Goal: Task Accomplishment & Management: Use online tool/utility

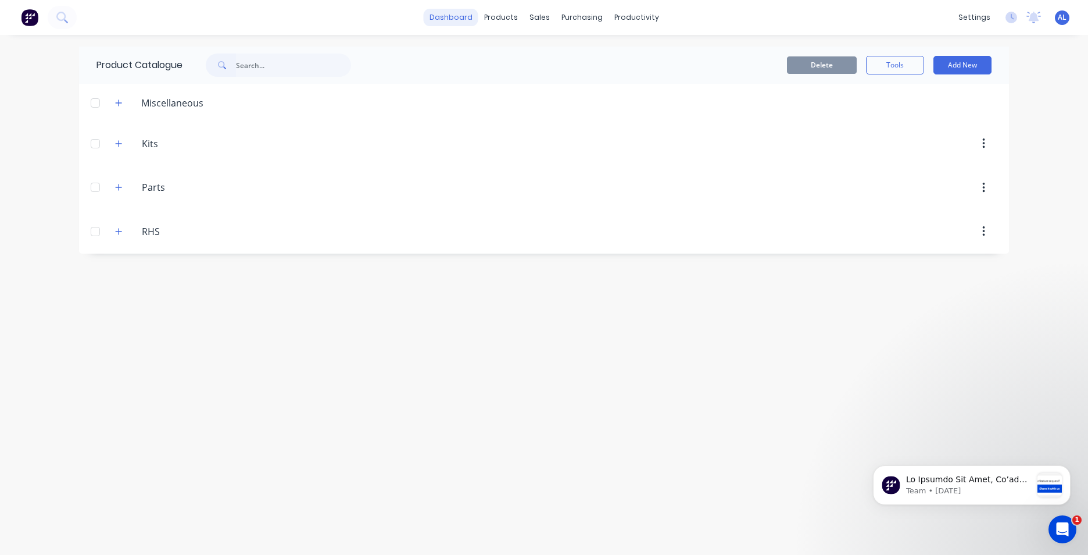
click at [460, 21] on link "dashboard" at bounding box center [451, 17] width 55 height 17
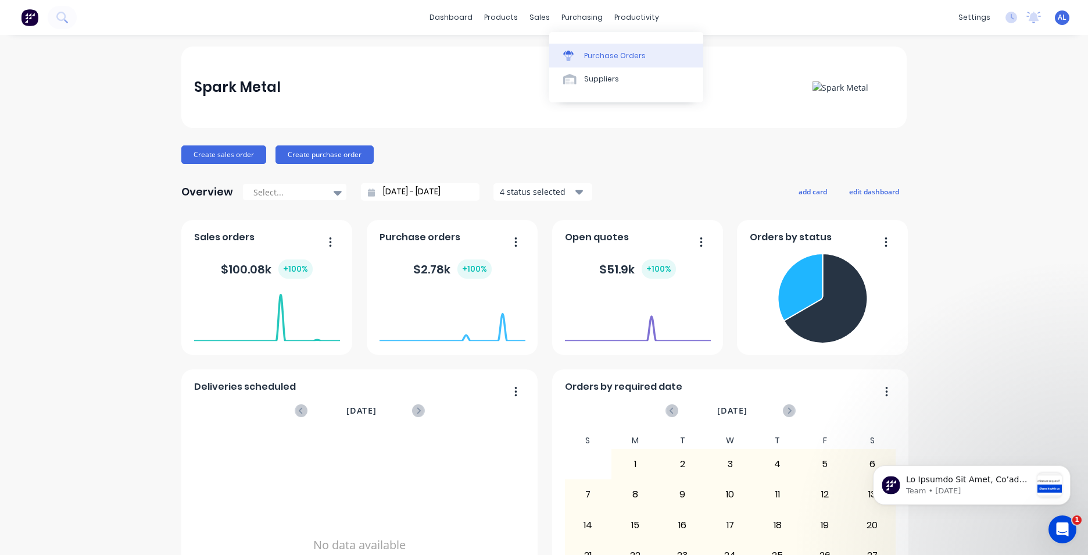
click at [610, 56] on div "Purchase Orders" at bounding box center [615, 56] width 62 height 10
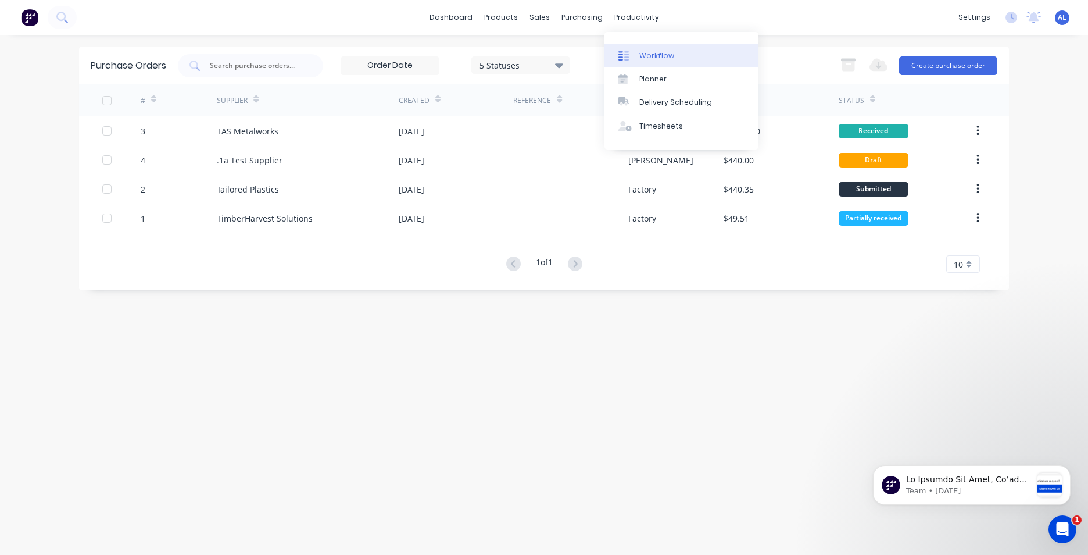
click at [645, 52] on div "Workflow" at bounding box center [656, 56] width 35 height 10
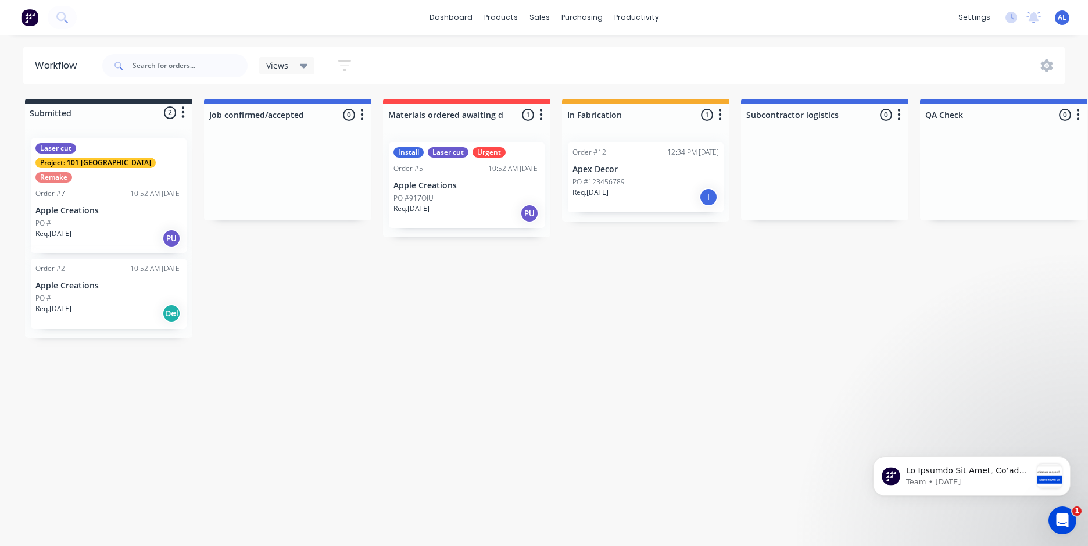
click at [184, 115] on icon "button" at bounding box center [182, 112] width 3 height 15
click at [146, 112] on div at bounding box center [108, 112] width 167 height 19
click at [61, 108] on div at bounding box center [108, 112] width 167 height 19
click at [33, 113] on div at bounding box center [108, 112] width 167 height 19
drag, startPoint x: 34, startPoint y: 113, endPoint x: 132, endPoint y: 101, distance: 99.0
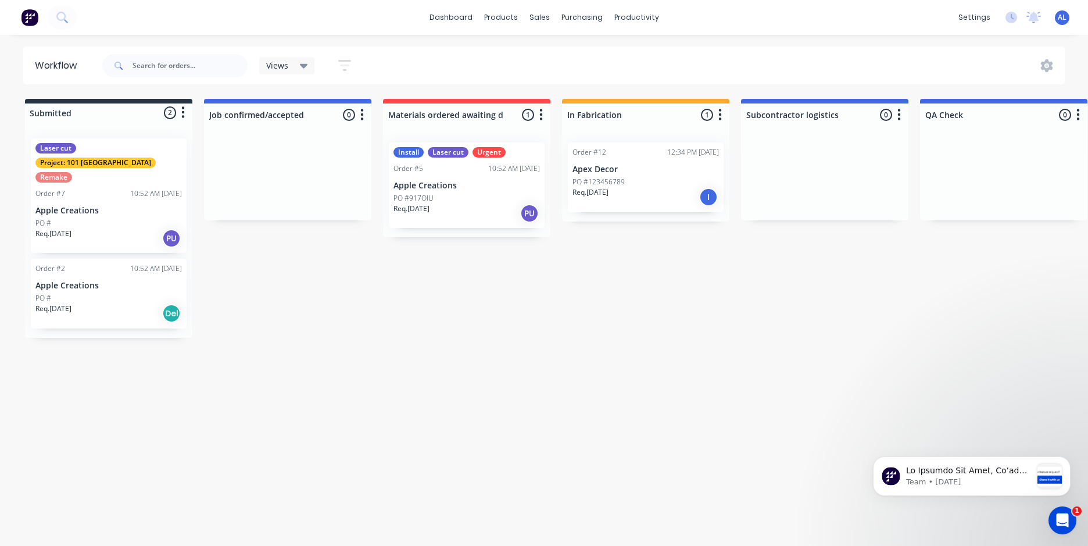
click at [132, 101] on div "Submitted 2 Status colour #273444 hex #273444 Save Cancel Summaries Total order…" at bounding box center [108, 110] width 167 height 23
click at [173, 115] on div at bounding box center [108, 112] width 167 height 19
click at [541, 113] on icon "button" at bounding box center [540, 115] width 3 height 15
click at [183, 108] on icon "button" at bounding box center [183, 113] width 3 height 12
click at [183, 109] on icon "button" at bounding box center [183, 113] width 3 height 12
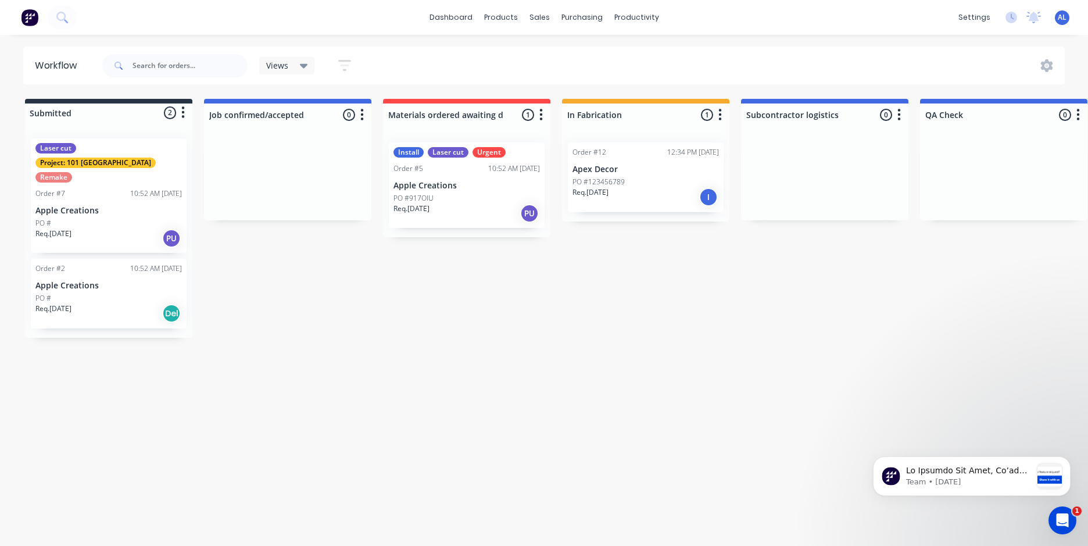
click at [53, 113] on div at bounding box center [108, 112] width 167 height 19
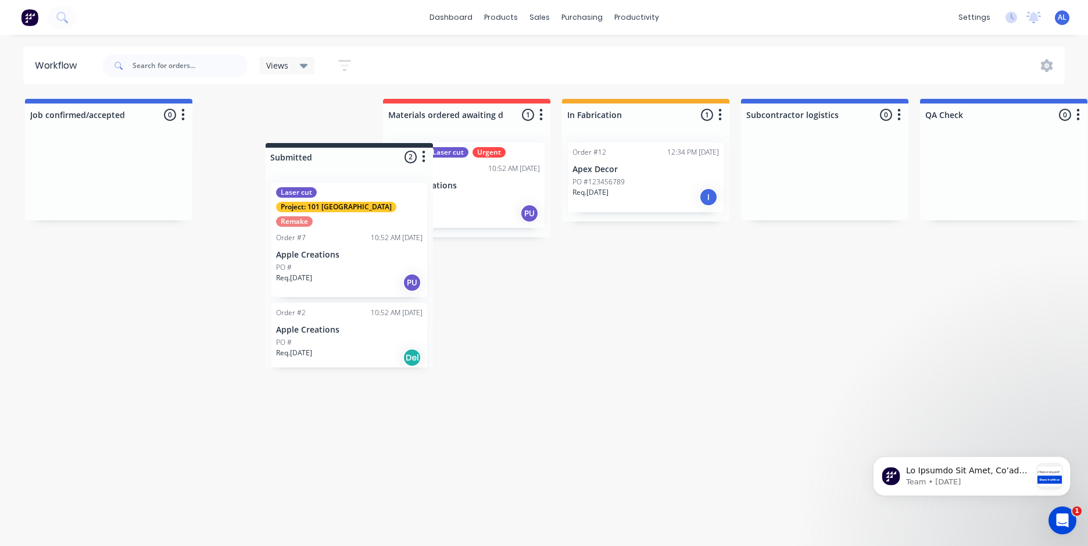
drag, startPoint x: 108, startPoint y: 116, endPoint x: 352, endPoint y: 160, distance: 247.5
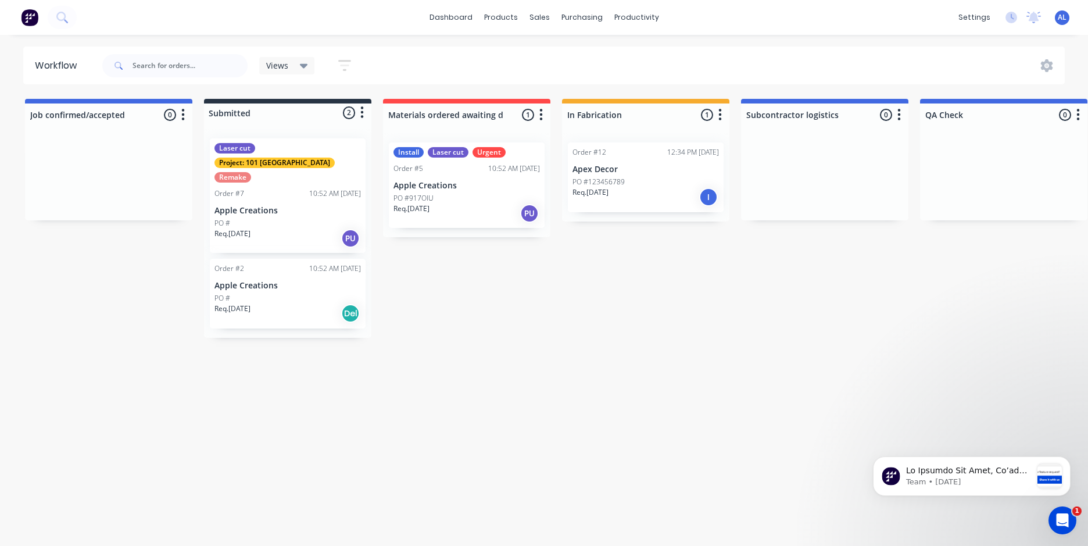
click at [348, 109] on div at bounding box center [287, 112] width 167 height 19
click at [349, 116] on div at bounding box center [287, 112] width 167 height 19
click at [228, 110] on div at bounding box center [287, 112] width 167 height 19
click at [359, 114] on button "button" at bounding box center [362, 113] width 14 height 14
click at [284, 113] on div at bounding box center [287, 112] width 167 height 19
